Goal: Transaction & Acquisition: Purchase product/service

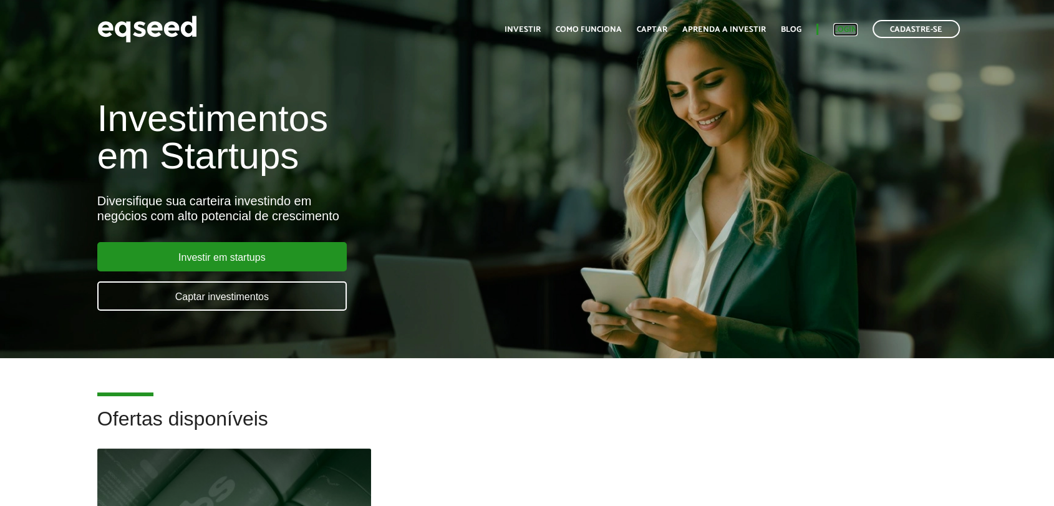
click at [838, 26] on link "Login" at bounding box center [845, 30] width 24 height 8
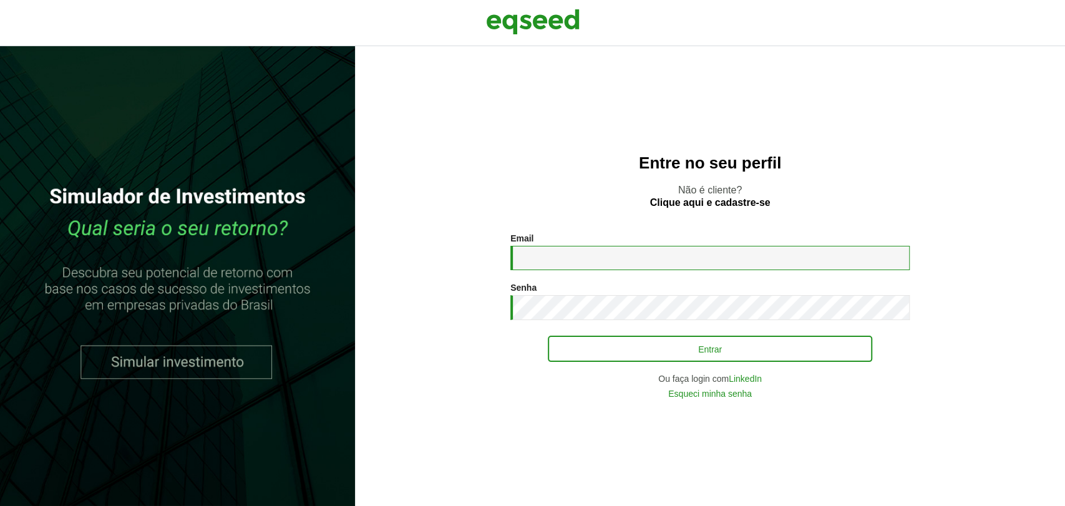
type input "**********"
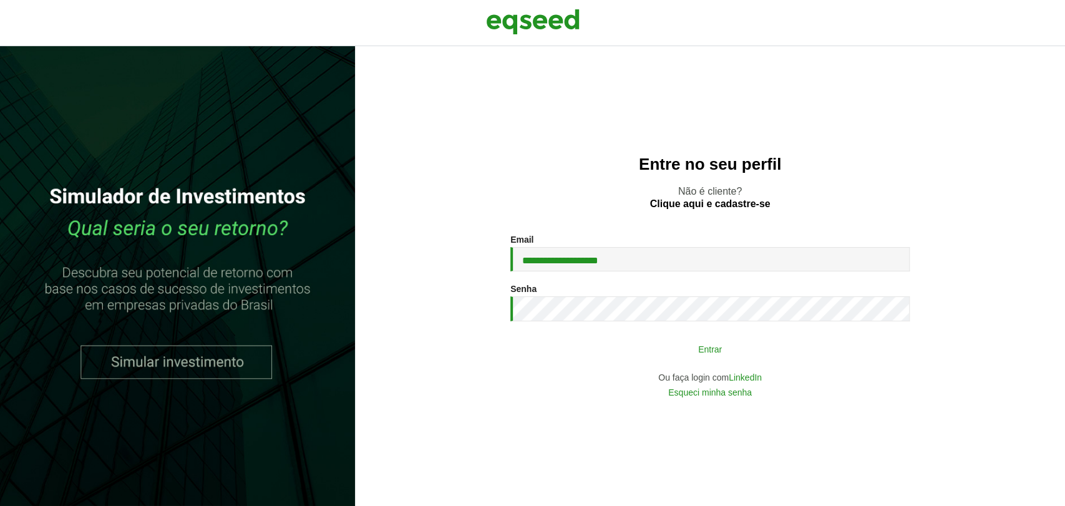
click at [678, 354] on button "Entrar" at bounding box center [710, 349] width 324 height 24
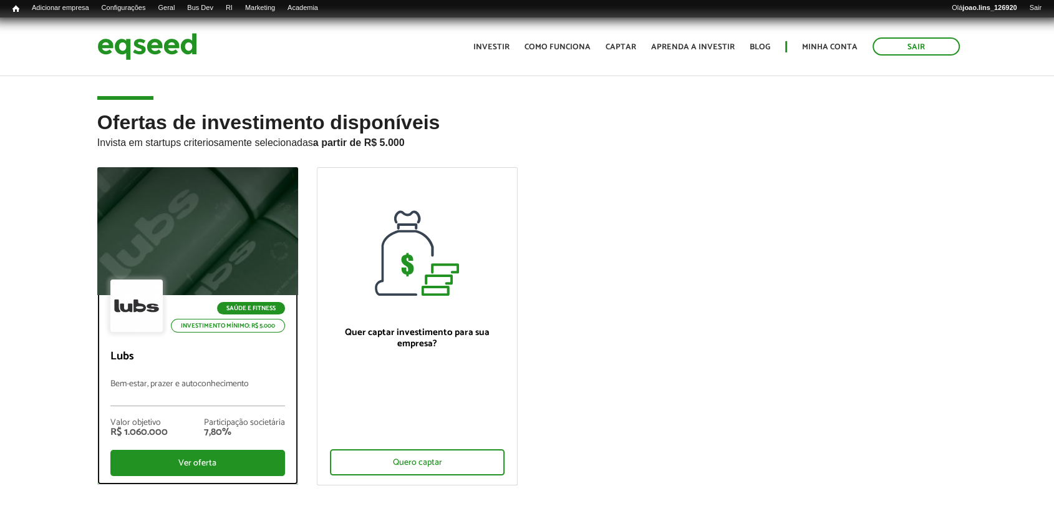
click at [178, 237] on div at bounding box center [197, 231] width 241 height 153
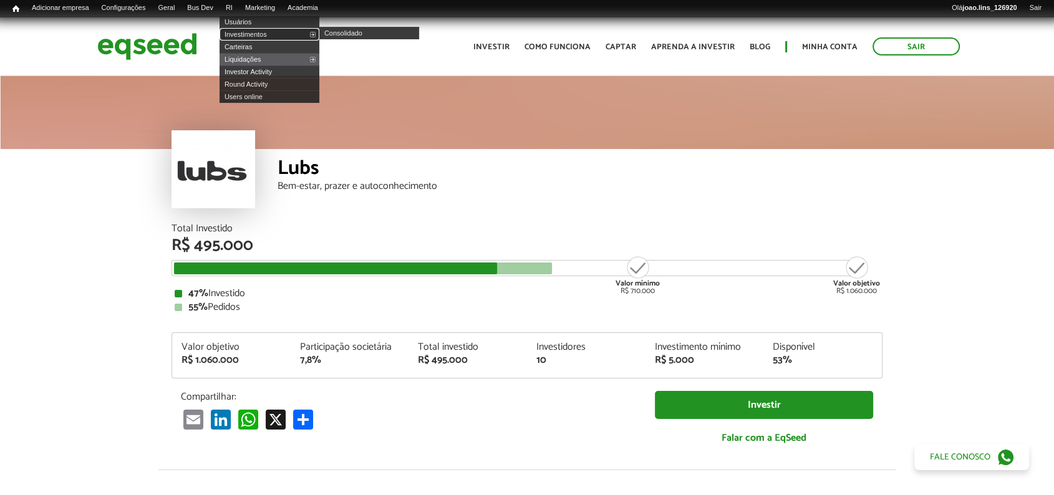
click at [268, 34] on link "Investimentos" at bounding box center [270, 34] width 100 height 12
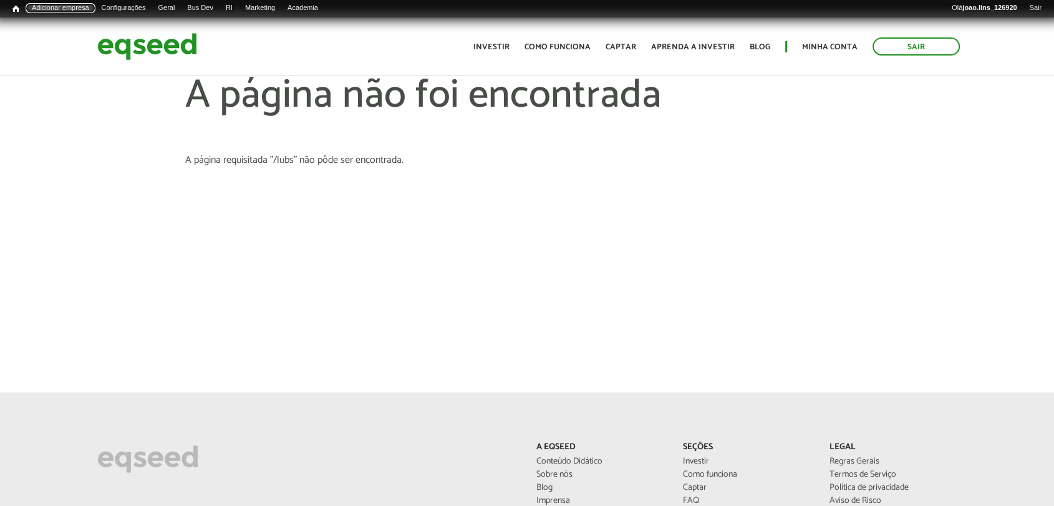
click at [48, 7] on link "Adicionar empresa" at bounding box center [61, 8] width 70 height 10
click at [14, 10] on span "Início" at bounding box center [15, 8] width 7 height 9
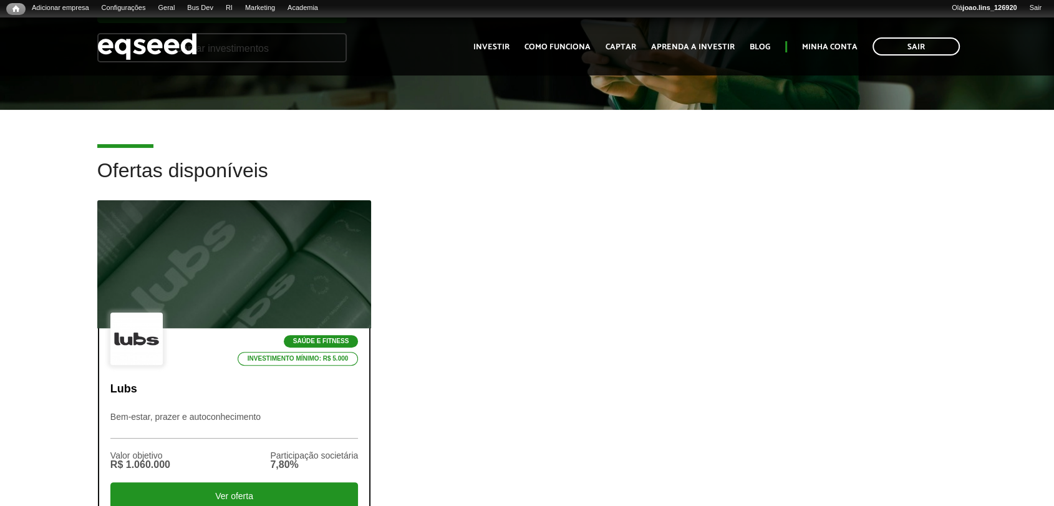
click at [223, 344] on div "Saúde e Fitness Investimento mínimo: R$ 5.000" at bounding box center [234, 340] width 248 height 54
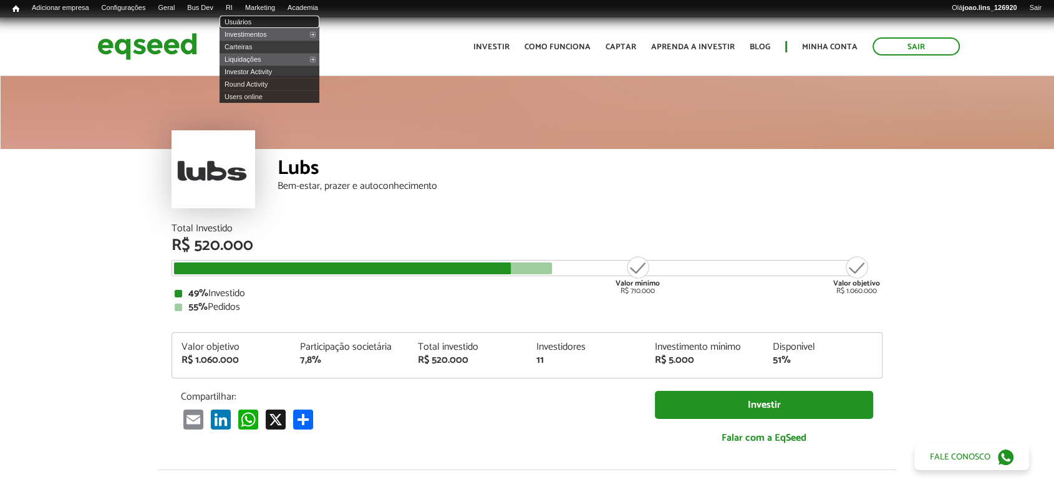
click at [251, 21] on link "Usuários" at bounding box center [270, 22] width 100 height 12
